Goal: Information Seeking & Learning: Learn about a topic

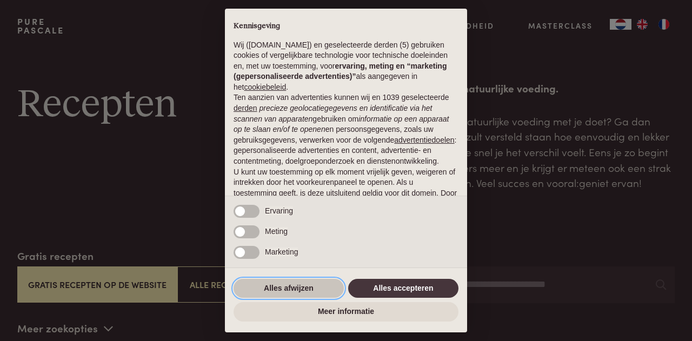
click at [282, 289] on button "Alles afwijzen" at bounding box center [288, 288] width 110 height 19
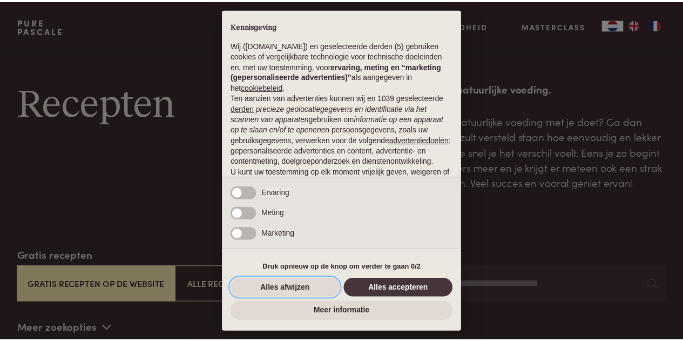
scroll to position [93, 0]
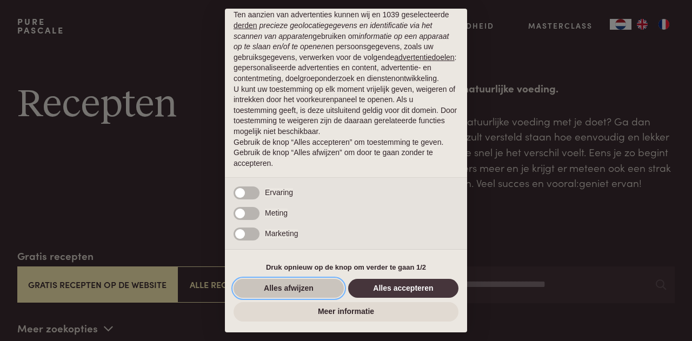
click at [283, 287] on button "Alles afwijzen" at bounding box center [288, 288] width 110 height 19
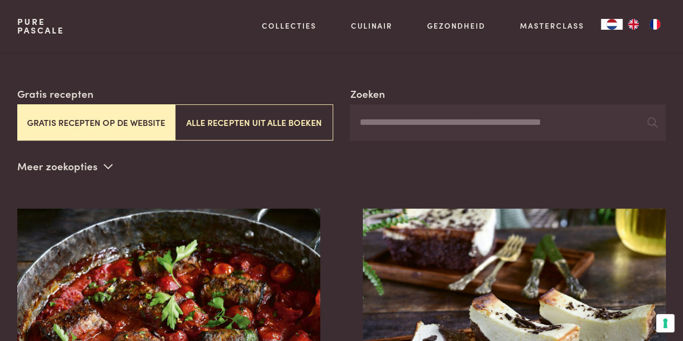
click at [102, 120] on button "Gratis recepten op de website" at bounding box center [96, 122] width 158 height 36
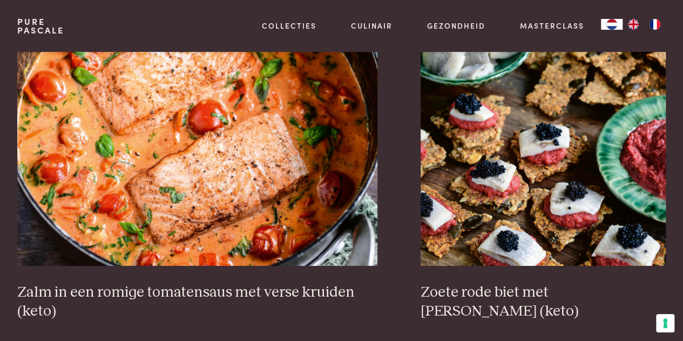
scroll to position [1977, 0]
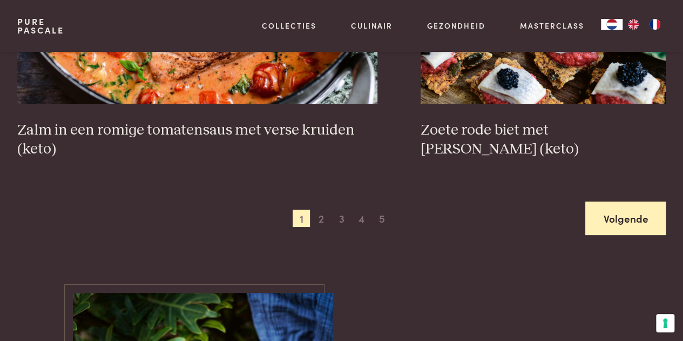
click at [624, 214] on link "Volgende" at bounding box center [626, 219] width 81 height 34
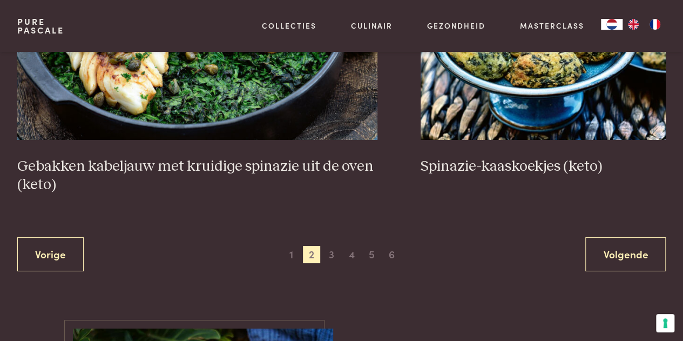
scroll to position [2085, 0]
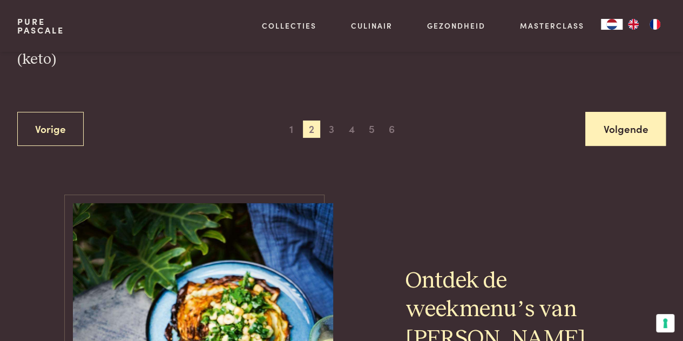
click at [639, 131] on link "Volgende" at bounding box center [626, 129] width 81 height 34
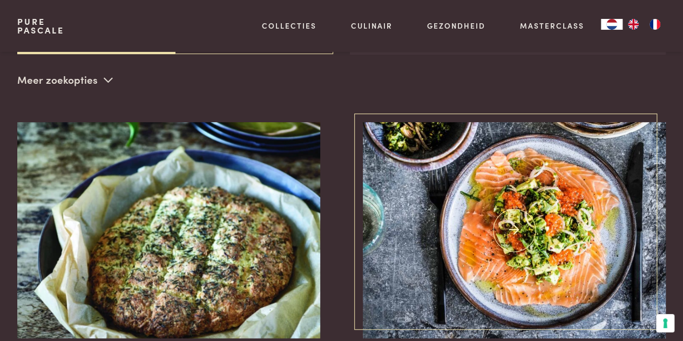
scroll to position [248, 0]
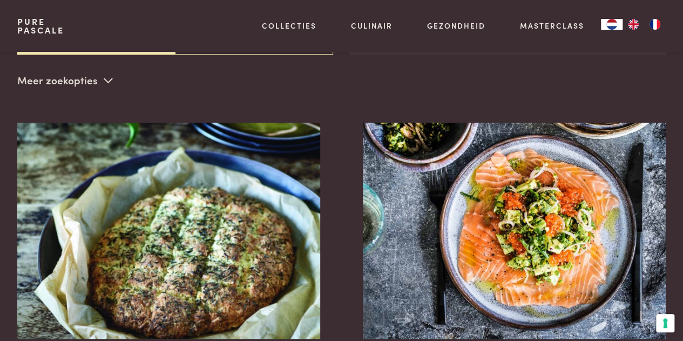
click at [104, 78] on icon at bounding box center [108, 80] width 9 height 10
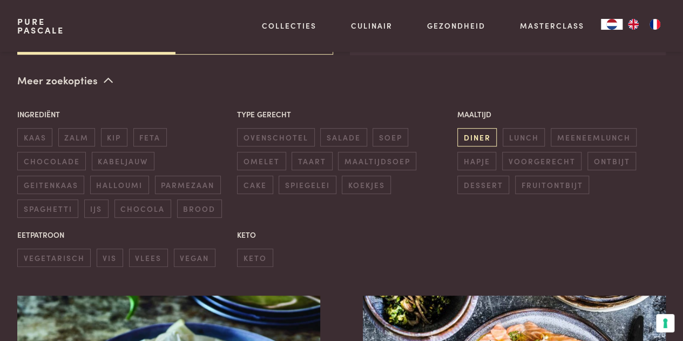
click at [485, 139] on span "diner" at bounding box center [477, 137] width 39 height 18
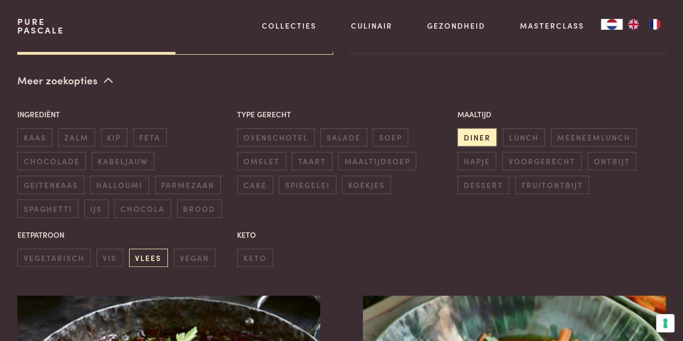
click at [147, 256] on span "vlees" at bounding box center [148, 258] width 39 height 18
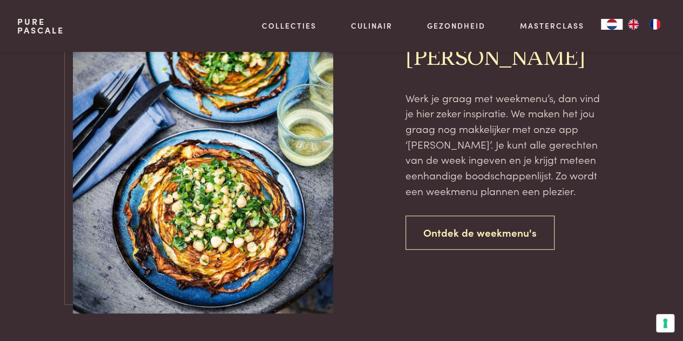
scroll to position [2301, 0]
